Goal: Navigation & Orientation: Find specific page/section

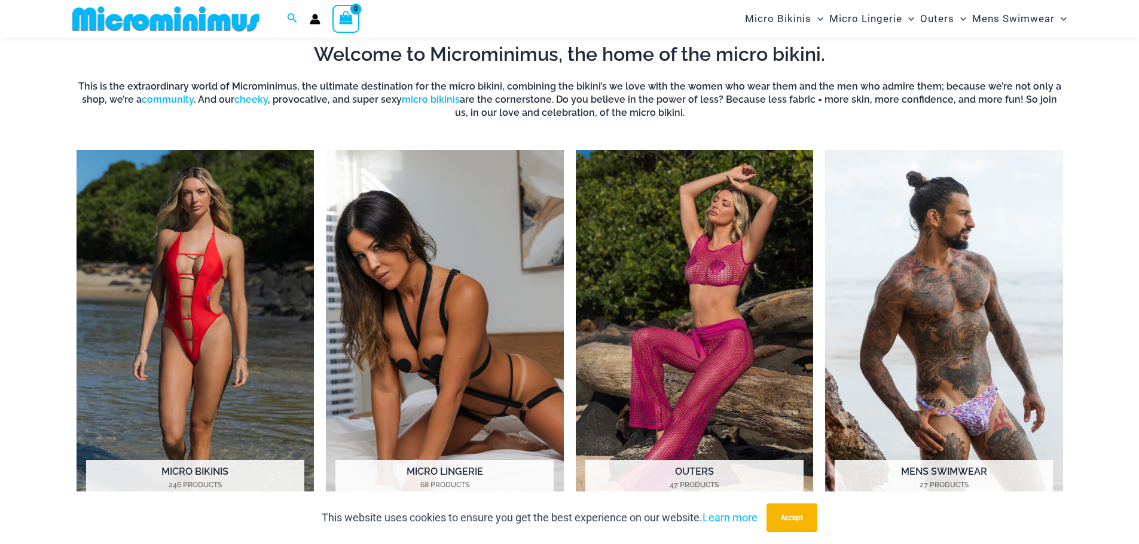
scroll to position [1005, 0]
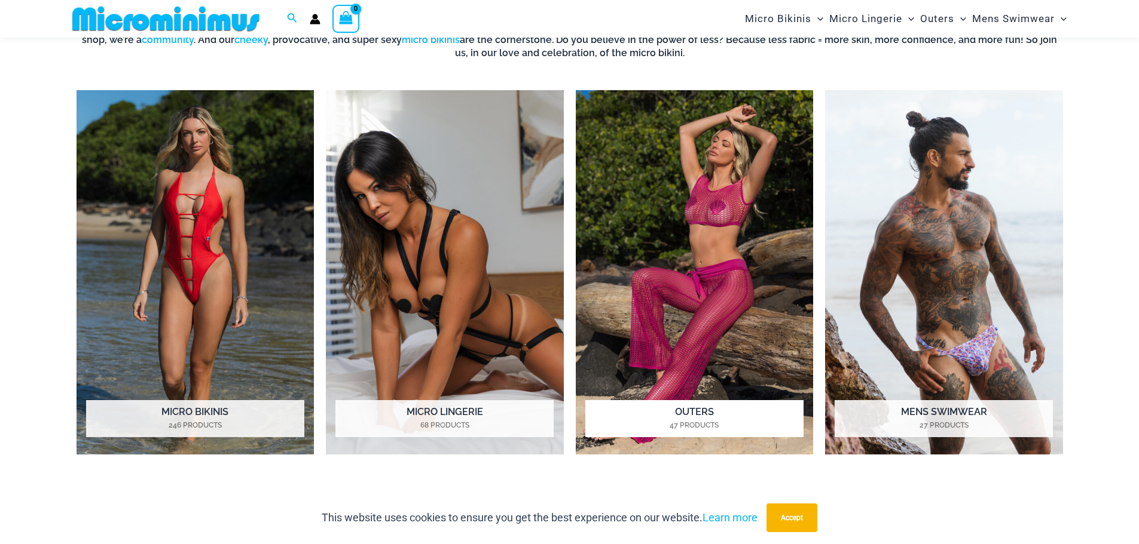
click at [677, 301] on img "Visit product category Outers" at bounding box center [695, 272] width 238 height 365
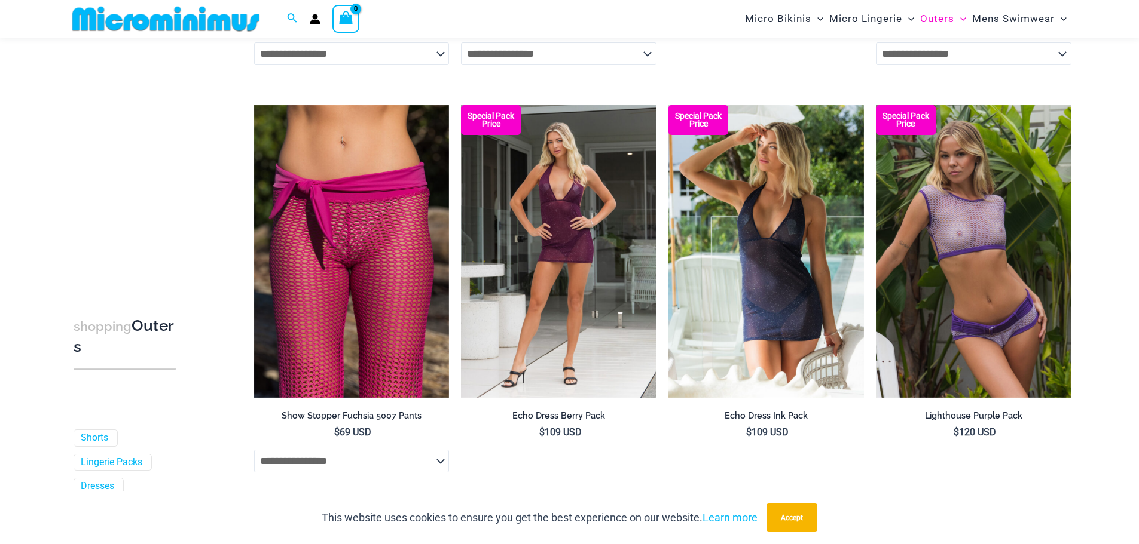
scroll to position [885, 0]
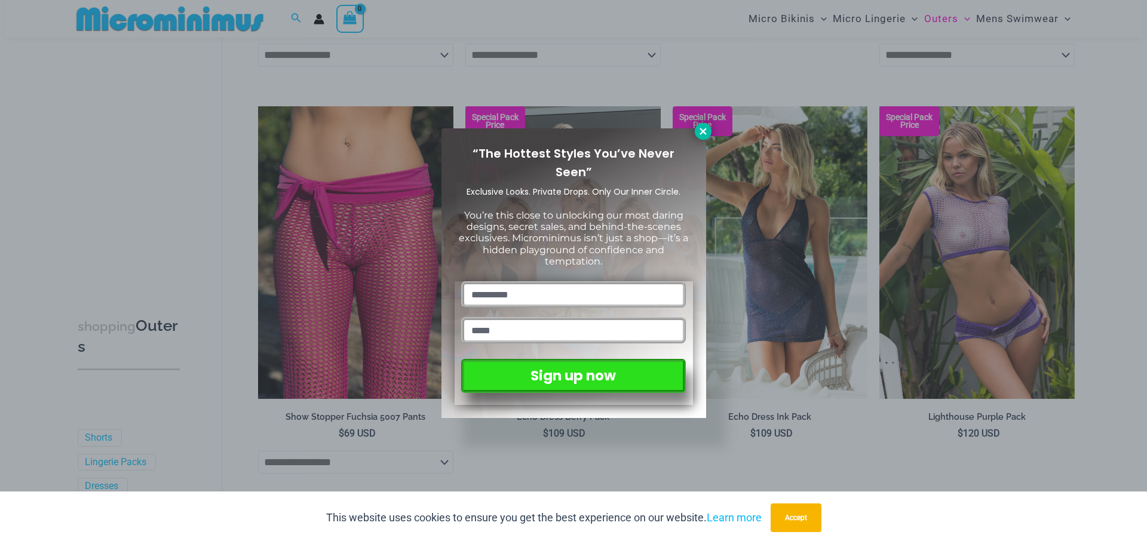
click at [704, 133] on icon at bounding box center [703, 131] width 7 height 7
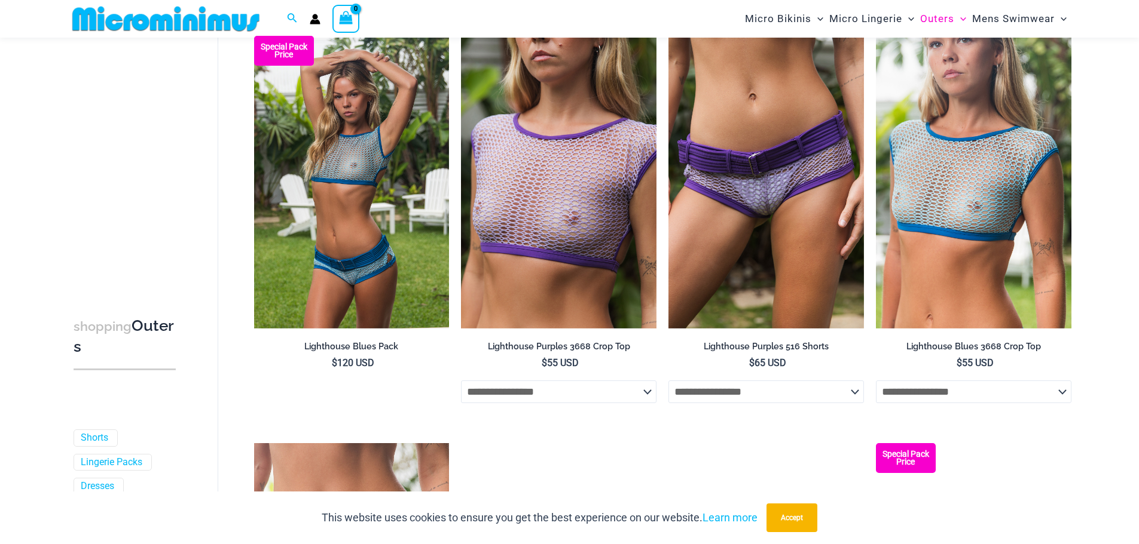
scroll to position [1243, 0]
